Goal: Information Seeking & Learning: Learn about a topic

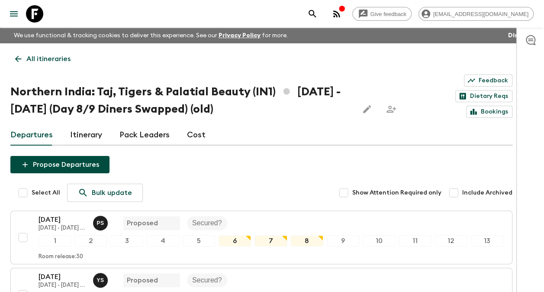
click at [28, 57] on p "All itineraries" at bounding box center [48, 59] width 44 height 10
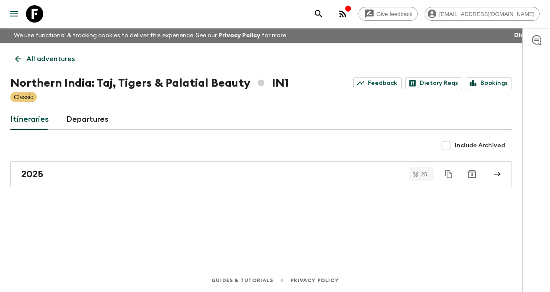
click at [36, 63] on p "All adventures" at bounding box center [50, 59] width 48 height 10
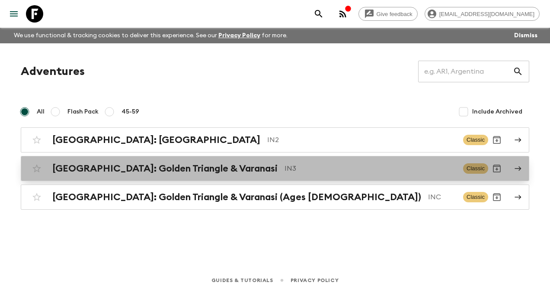
click at [173, 166] on h2 "[GEOGRAPHIC_DATA]: Golden Triangle & Varanasi" at bounding box center [164, 168] width 225 height 11
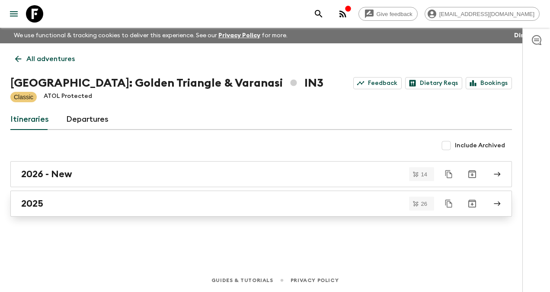
click at [43, 199] on h2 "2025" at bounding box center [32, 203] width 22 height 11
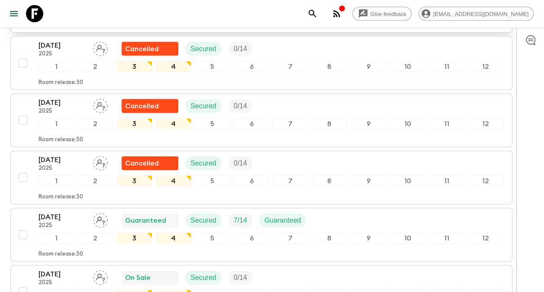
scroll to position [909, 0]
